Goal: Task Accomplishment & Management: Use online tool/utility

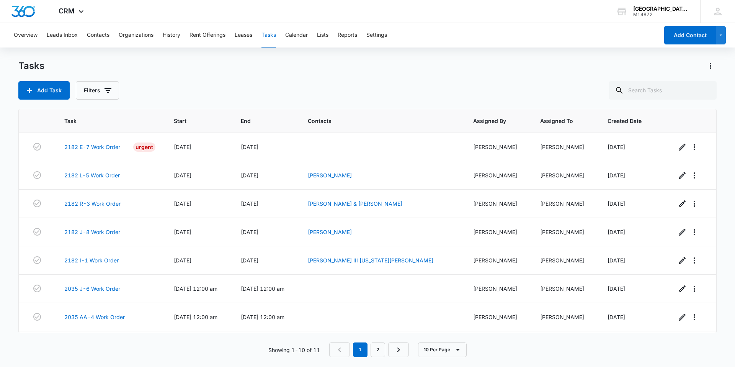
click at [270, 44] on button "Tasks" at bounding box center [269, 35] width 15 height 25
click at [249, 37] on button "Leases" at bounding box center [244, 35] width 18 height 25
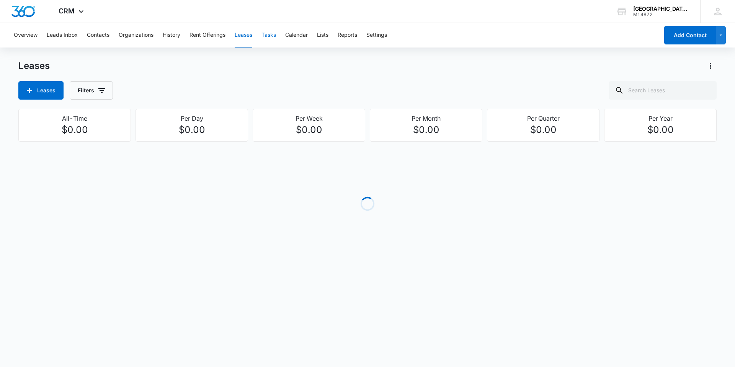
click at [270, 34] on button "Tasks" at bounding box center [269, 35] width 15 height 25
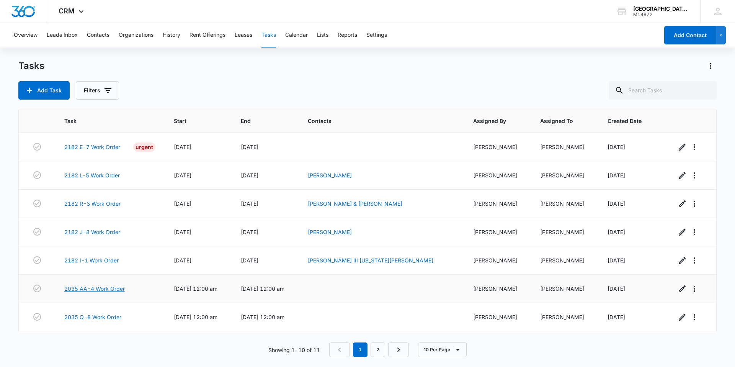
click at [116, 289] on link "2035 AA-4 Work Order" at bounding box center [94, 289] width 61 height 8
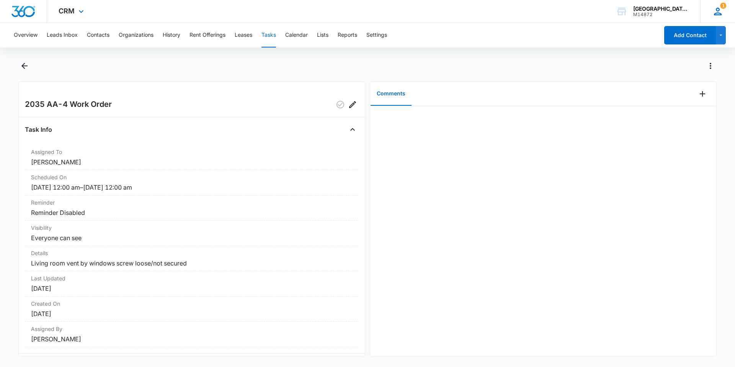
click at [720, 7] on icon at bounding box center [717, 11] width 11 height 11
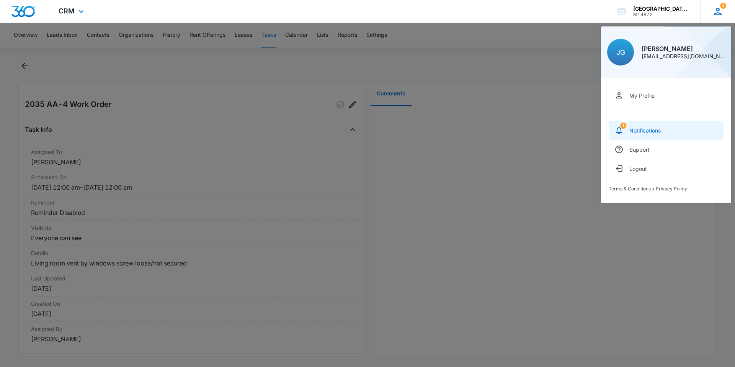
click at [689, 126] on link "1 Notifications" at bounding box center [666, 130] width 115 height 19
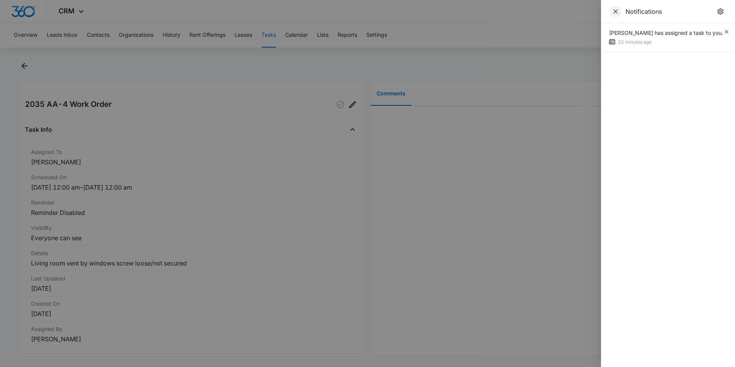
click at [612, 8] on icon "Close" at bounding box center [616, 12] width 8 height 8
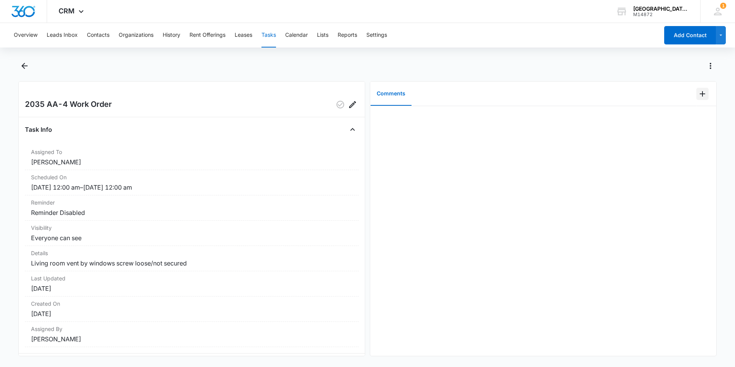
click at [700, 92] on icon "Add Comment" at bounding box center [702, 93] width 9 height 9
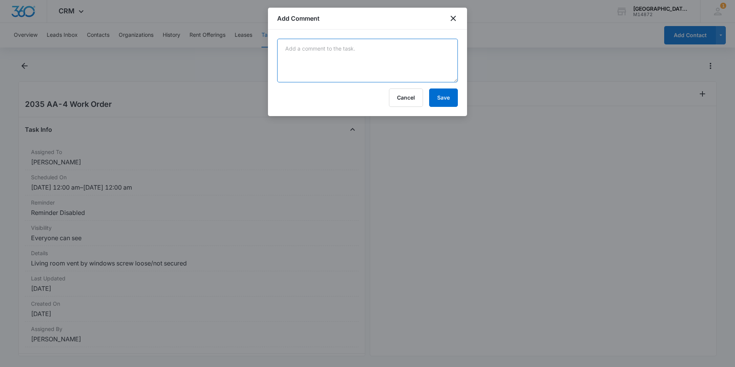
click at [337, 72] on textarea at bounding box center [367, 61] width 181 height 44
type textarea "secured vent"
click at [446, 98] on button "Save" at bounding box center [443, 97] width 29 height 18
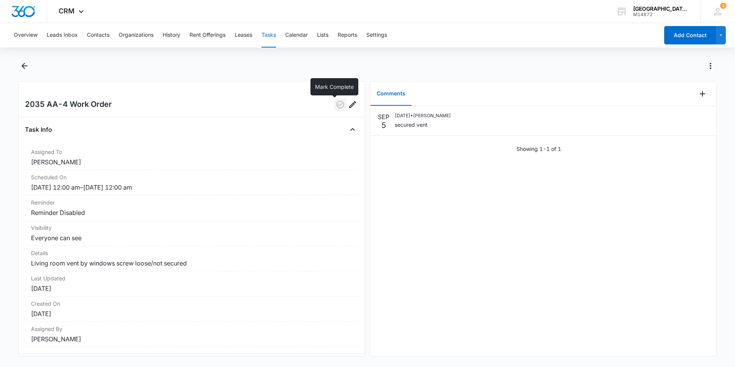
click at [334, 106] on button "button" at bounding box center [340, 104] width 12 height 12
click at [25, 66] on icon "Back" at bounding box center [24, 66] width 6 height 6
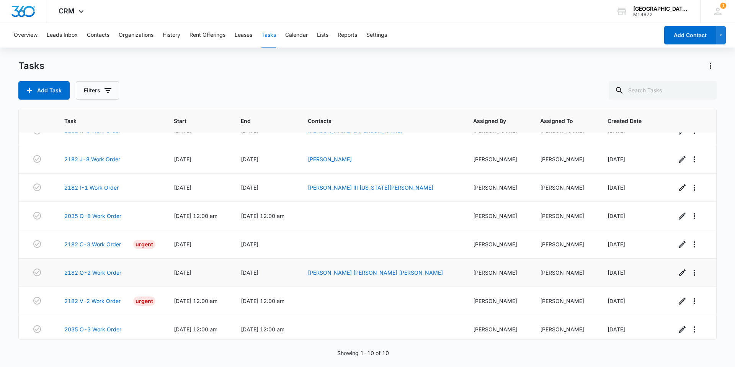
scroll to position [77, 0]
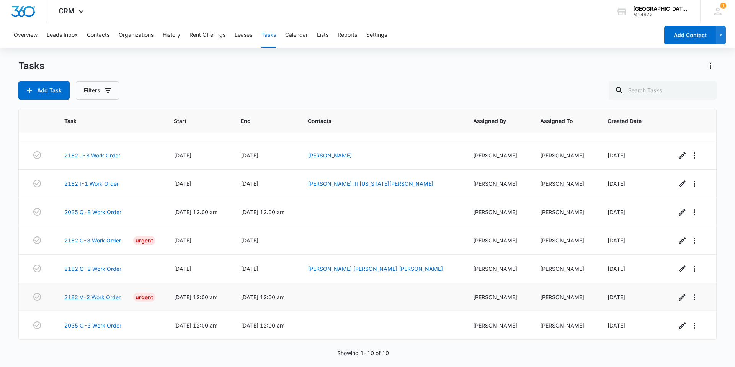
click at [99, 297] on link "2182 V-2 Work Order" at bounding box center [92, 297] width 56 height 8
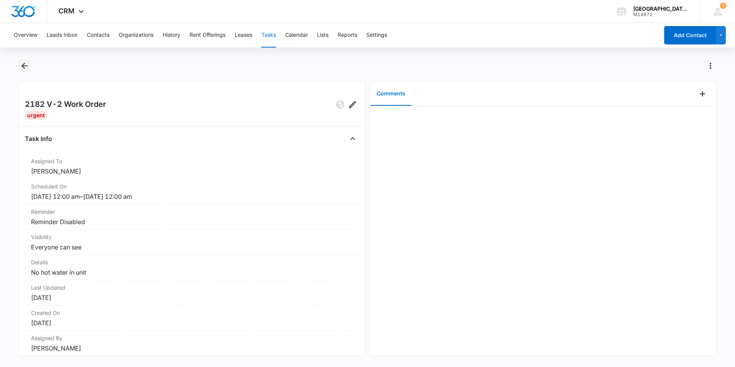
click at [26, 64] on icon "Back" at bounding box center [24, 65] width 9 height 9
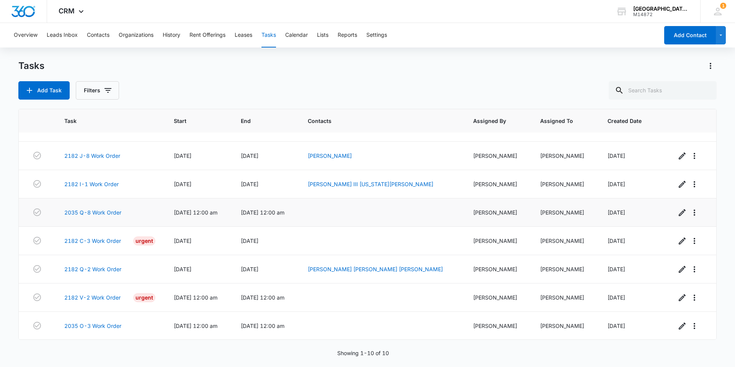
scroll to position [77, 0]
click at [124, 352] on div "Showing 1-10 of 10" at bounding box center [367, 353] width 698 height 8
click at [95, 327] on link "2035 O-3 Work Order" at bounding box center [92, 325] width 57 height 8
